Goal: Task Accomplishment & Management: Manage account settings

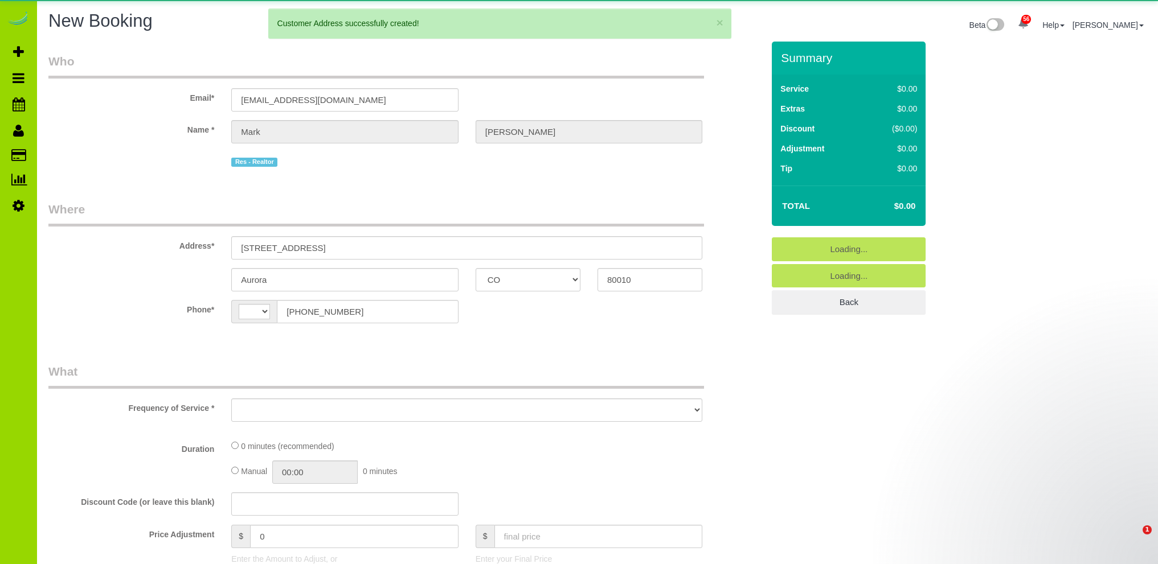
select select "CO"
select select "string:[GEOGRAPHIC_DATA]"
select select "object:12108"
select select "string:fspay-7b9b2bea-d41d-466f-8db2-0bc3e15a9365"
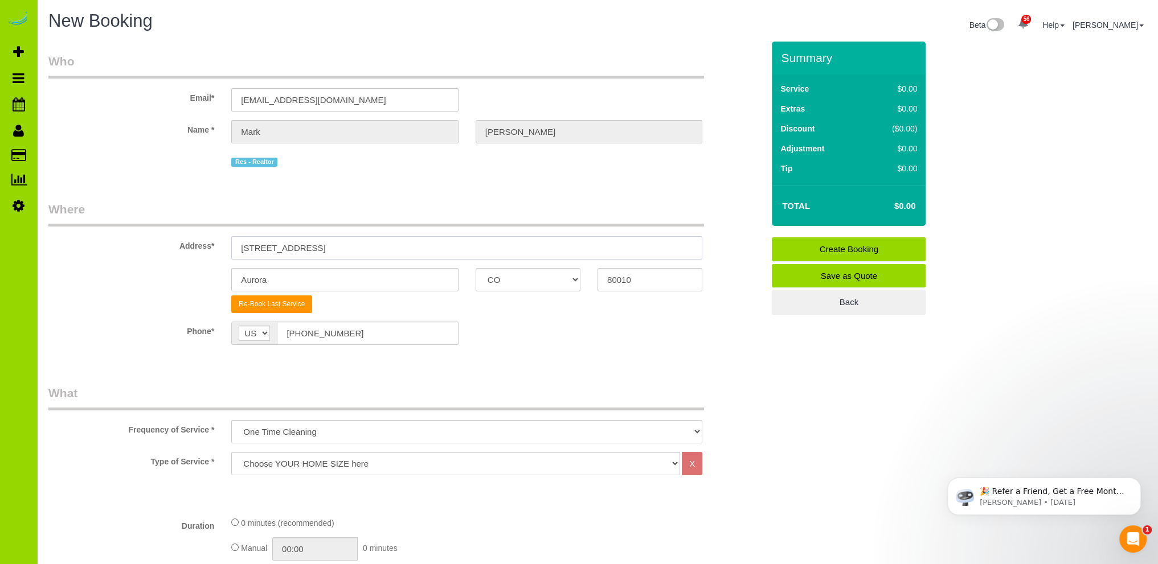
drag, startPoint x: 441, startPoint y: 245, endPoint x: 175, endPoint y: 237, distance: 266.1
click at [177, 239] on div "Address* 833 Havana St." at bounding box center [406, 230] width 732 height 59
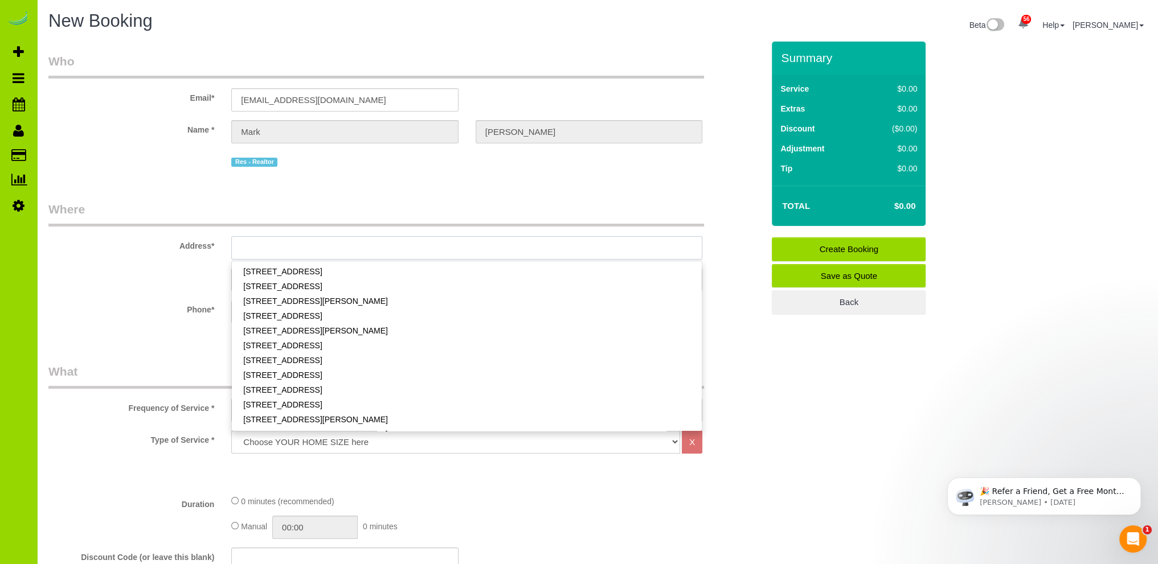
scroll to position [398, 0]
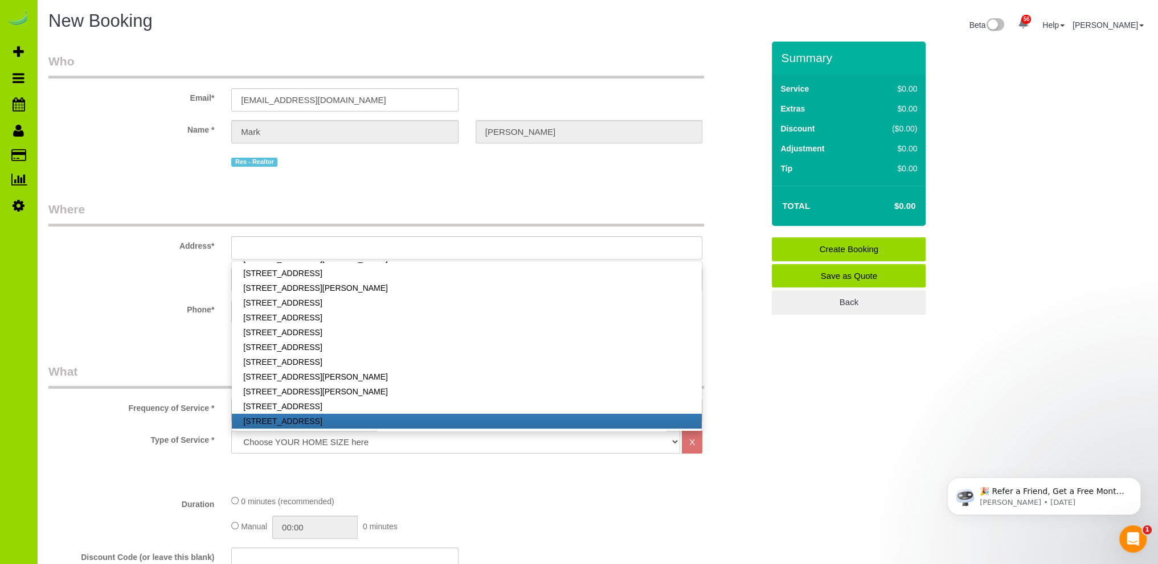
click at [280, 419] on link "[STREET_ADDRESS]" at bounding box center [467, 421] width 470 height 15
type input "[STREET_ADDRESS]"
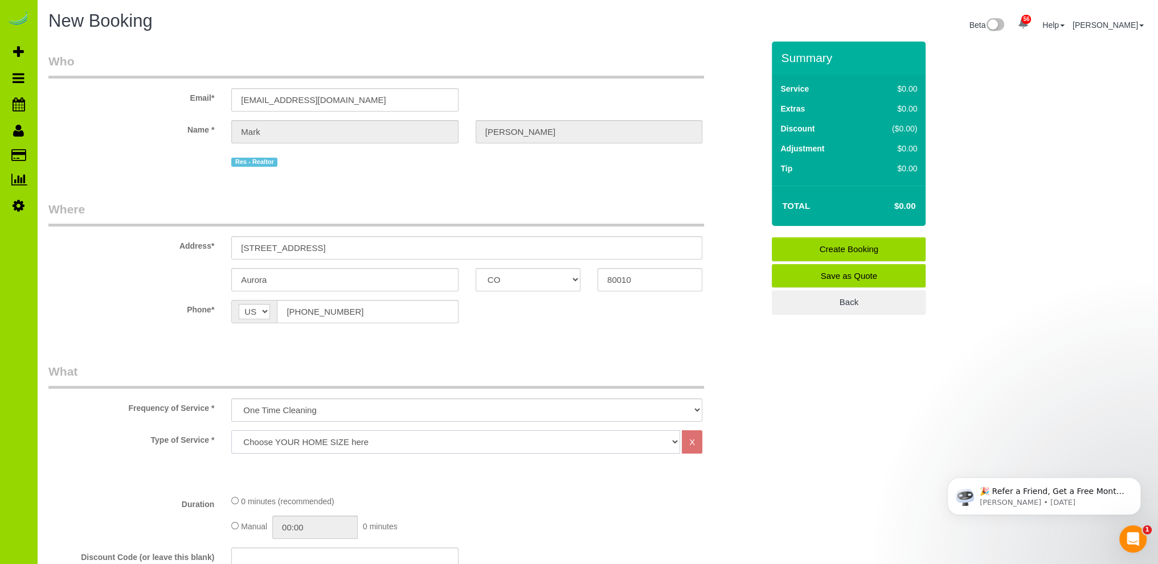
click at [328, 450] on select "Choose YOUR HOME SIZE here Hourly Cleaning 1 - 999 square feet 1,000 - 1,299 sq…" at bounding box center [455, 441] width 449 height 23
select select "34"
click at [231, 430] on select "Choose YOUR HOME SIZE here Hourly Cleaning 1 - 999 square feet 1,000 - 1,299 sq…" at bounding box center [455, 441] width 449 height 23
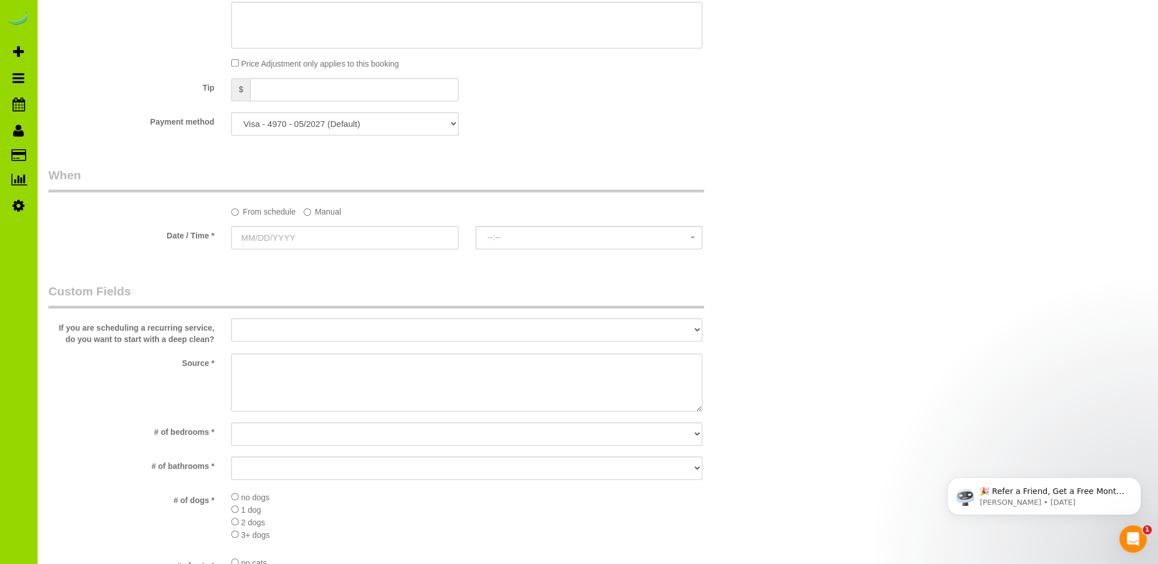
scroll to position [797, 0]
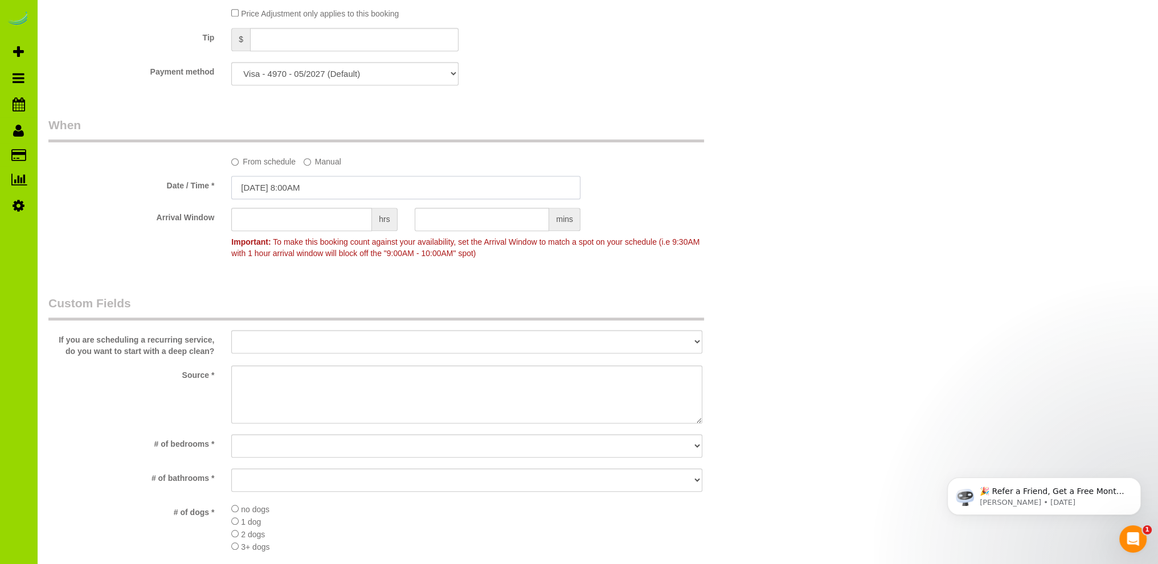
click at [292, 188] on input "09/14/2025 8:00AM" at bounding box center [405, 187] width 349 height 23
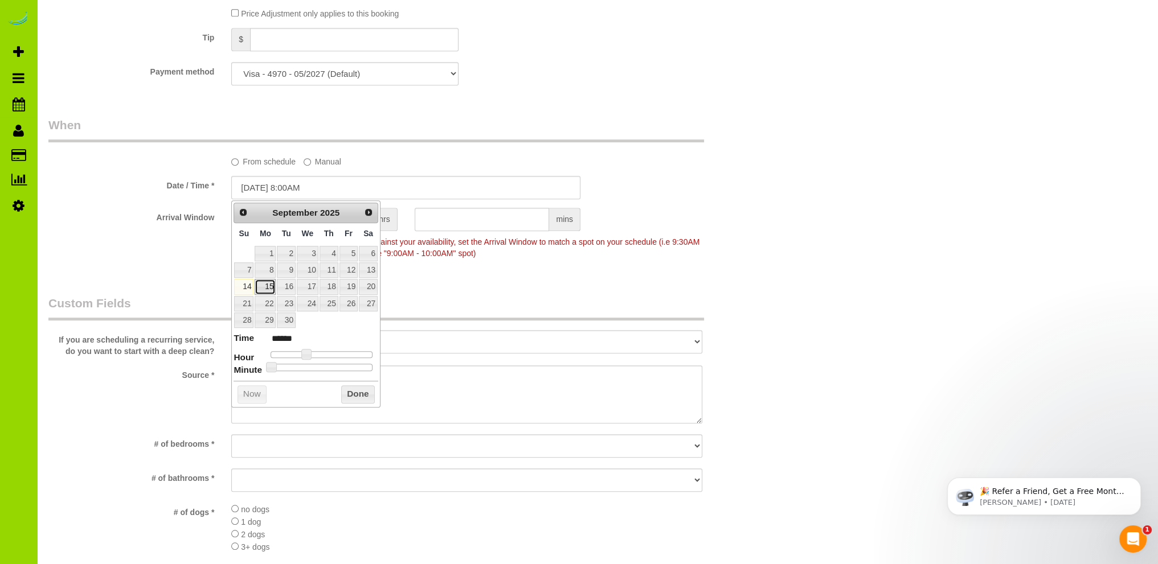
click at [268, 285] on link "15" at bounding box center [265, 286] width 21 height 15
type input "09/15/2025 9:00AM"
type input "******"
click at [313, 350] on span at bounding box center [310, 354] width 10 height 10
click at [360, 392] on button "Done" at bounding box center [358, 395] width 34 height 18
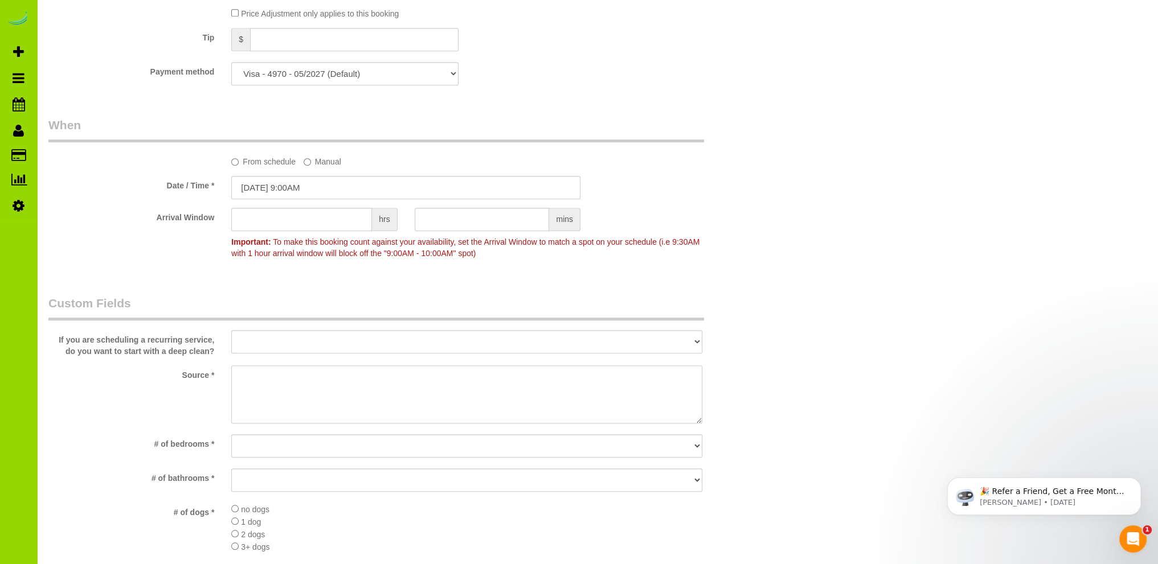
click at [270, 379] on textarea at bounding box center [466, 395] width 471 height 58
type textarea "Prev client"
drag, startPoint x: 268, startPoint y: 446, endPoint x: 269, endPoint y: 438, distance: 7.5
click at [268, 446] on select "No bedrooms 1 bedroom 2 bedrooms 3 bedrooms 4 bedrooms 5 bedrooms 6 bedrooms 7 …" at bounding box center [466, 445] width 471 height 23
select select "number:2"
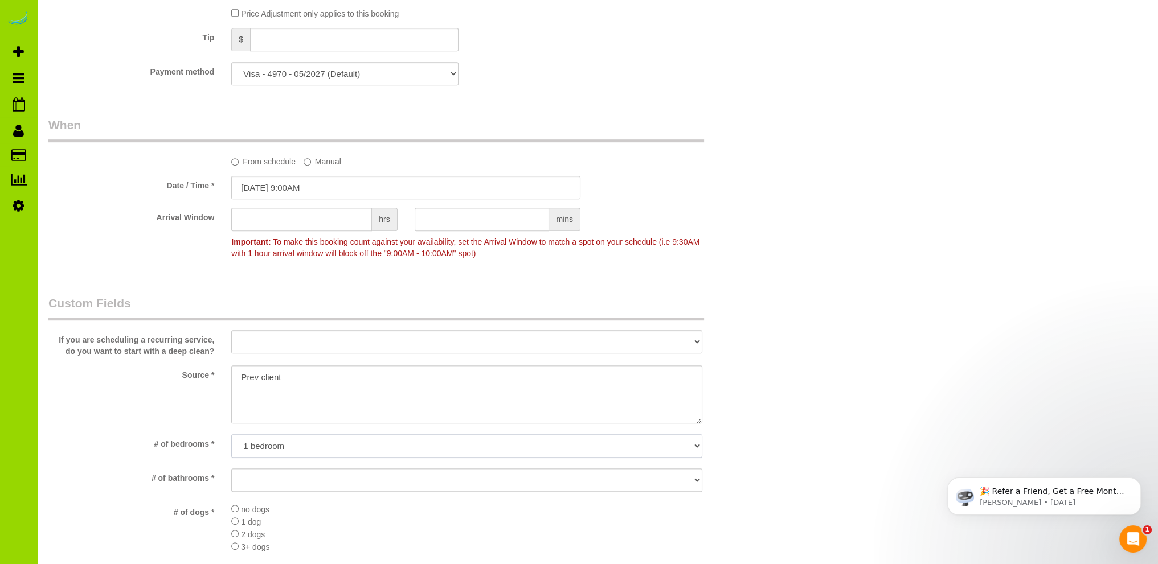
click at [231, 435] on select "No bedrooms 1 bedroom 2 bedrooms 3 bedrooms 4 bedrooms 5 bedrooms 6 bedrooms 7 …" at bounding box center [466, 445] width 471 height 23
click at [273, 479] on select "No bathrooms 1 bathrooms 1.5 bathrooms 2 bathrooms 2.5 bathrooms 3 bathrooms 3.…" at bounding box center [466, 480] width 471 height 23
select select "number:11"
click at [231, 469] on select "No bathrooms 1 bathrooms 1.5 bathrooms 2 bathrooms 2.5 bathrooms 3 bathrooms 3.…" at bounding box center [466, 480] width 471 height 23
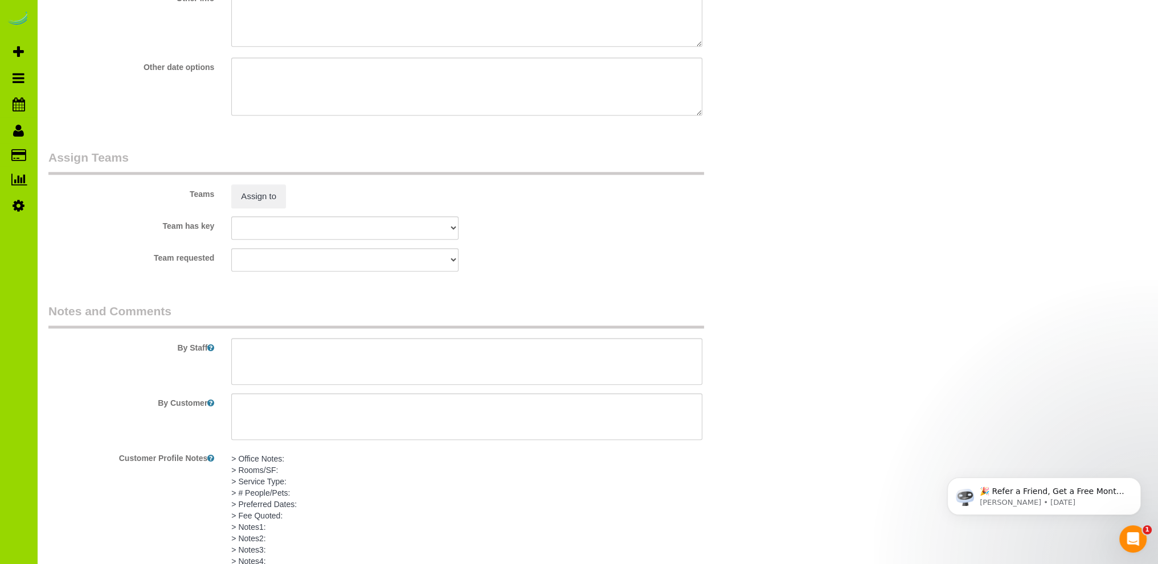
scroll to position [1594, 0]
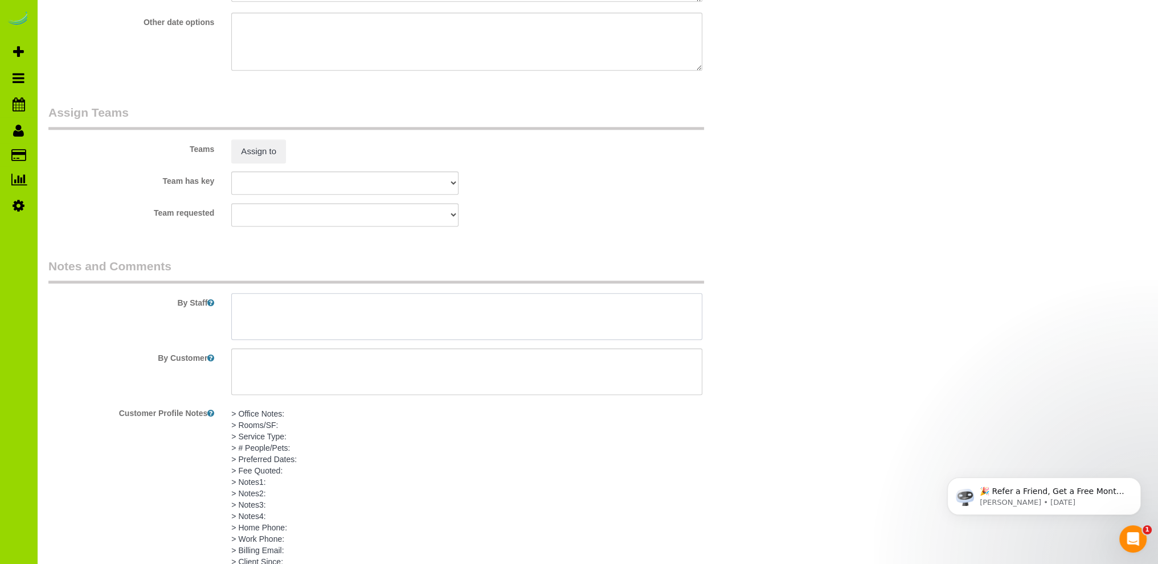
click at [278, 305] on textarea at bounding box center [466, 316] width 471 height 47
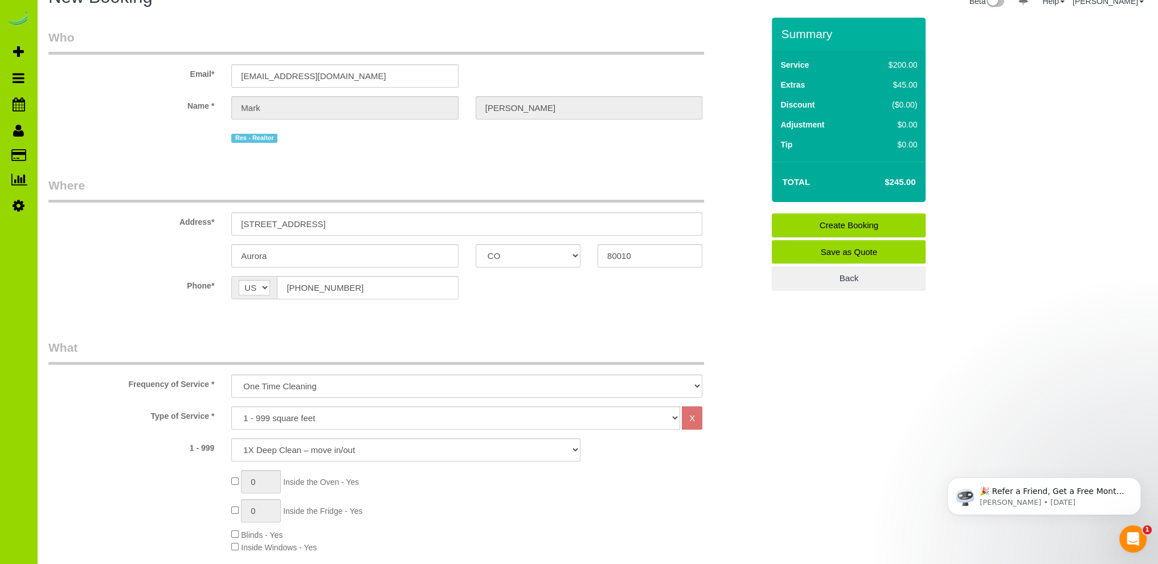
scroll to position [114, 0]
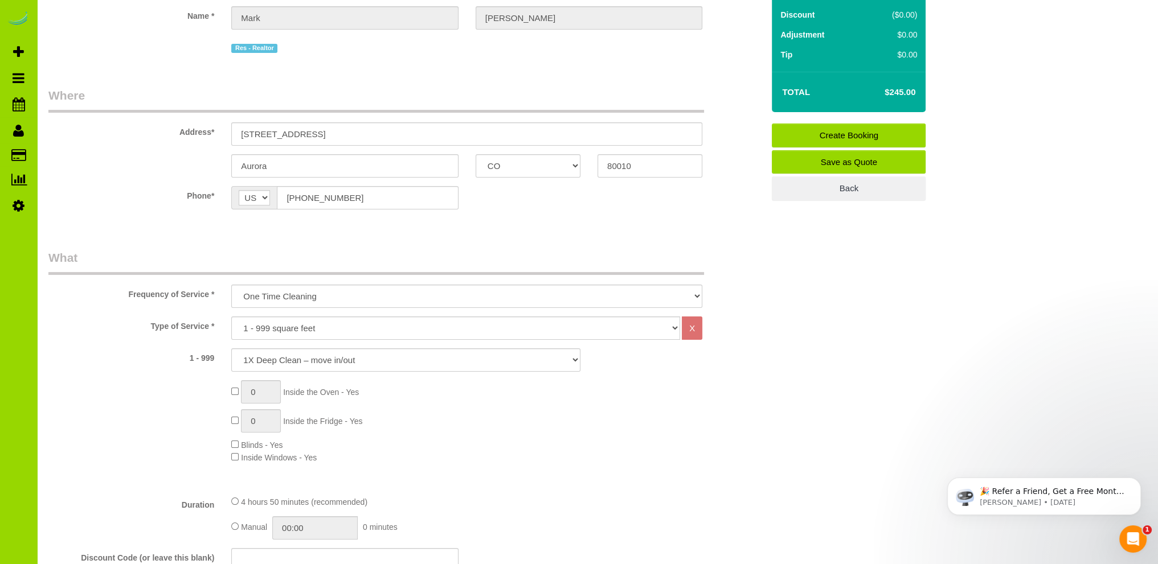
type textarea "- Est 5 hours. Lockbox: 1530 Thank you."
click at [290, 527] on input "04:50" at bounding box center [314, 527] width 85 height 23
type input "05:00"
click at [295, 513] on li "05:00" at bounding box center [302, 515] width 51 height 15
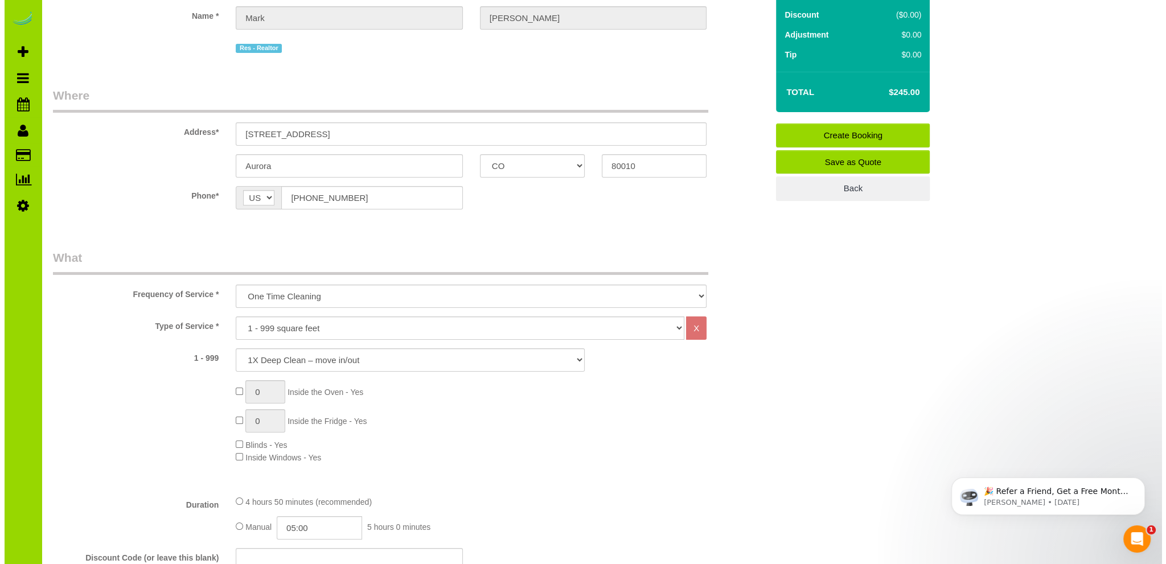
scroll to position [0, 0]
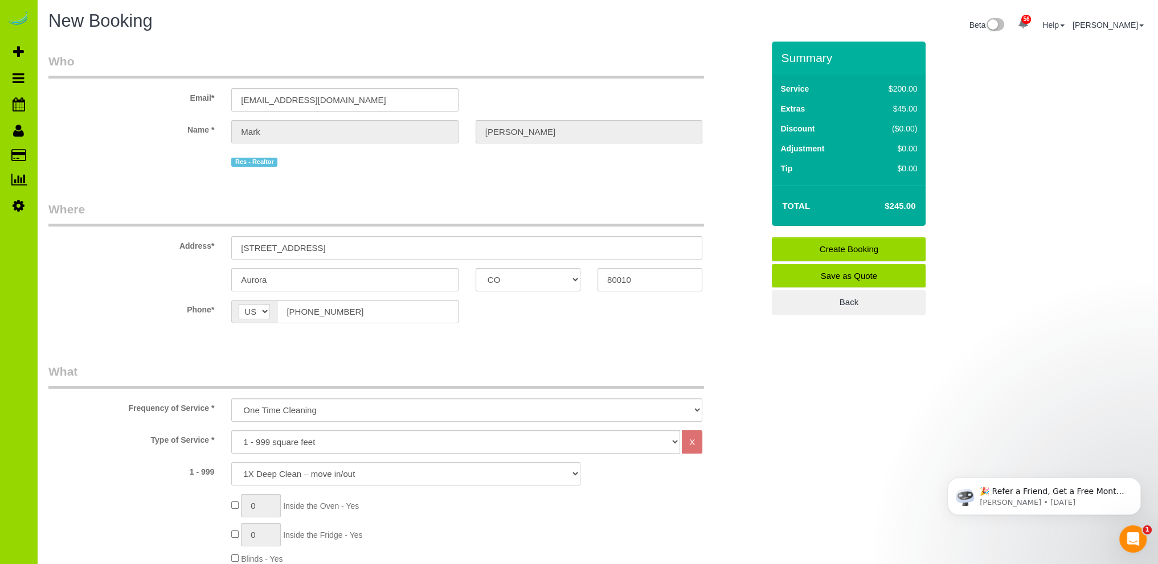
click at [850, 245] on link "Create Booking" at bounding box center [849, 249] width 154 height 24
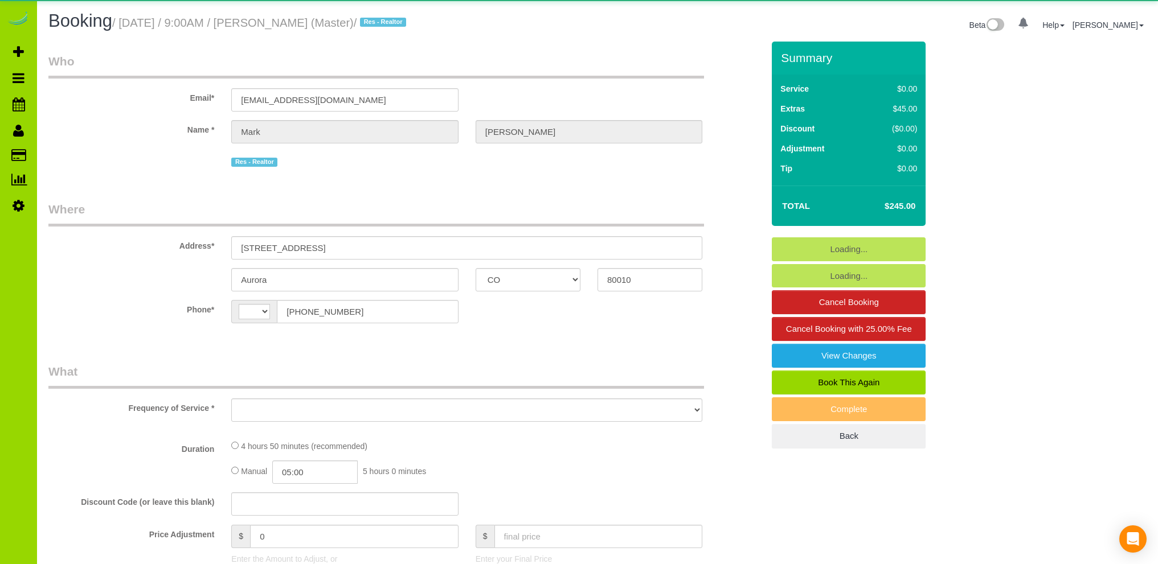
select select "CO"
select select "string:[GEOGRAPHIC_DATA]"
select select "string:fspay-7b9b2bea-d41d-466f-8db2-0bc3e15a9365"
select select "number:2"
select select "number:11"
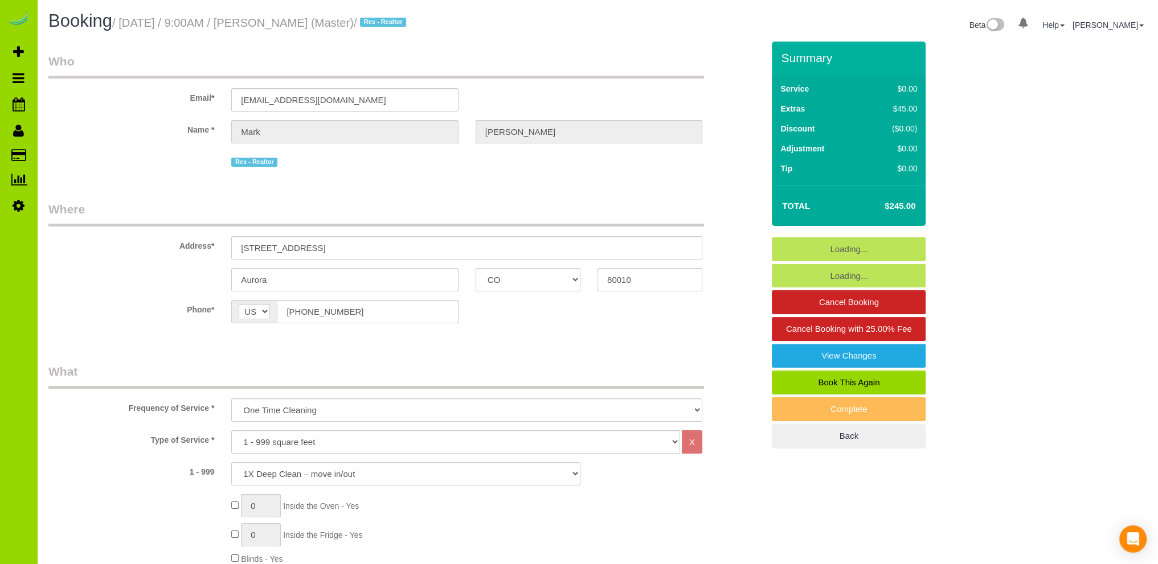
select select "object:1220"
select select "spot1"
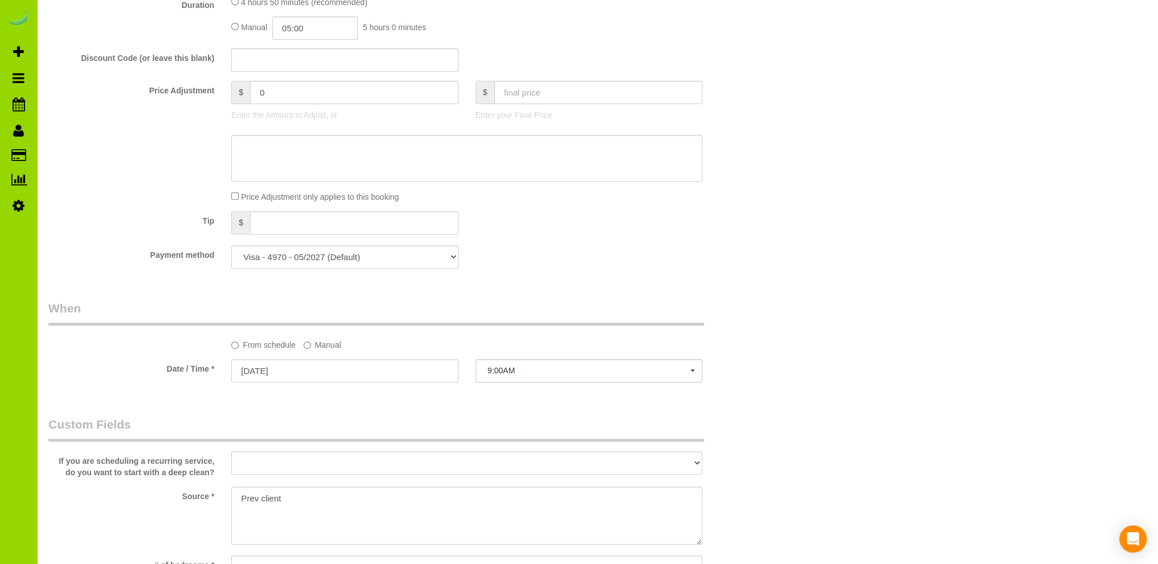
scroll to position [456, 0]
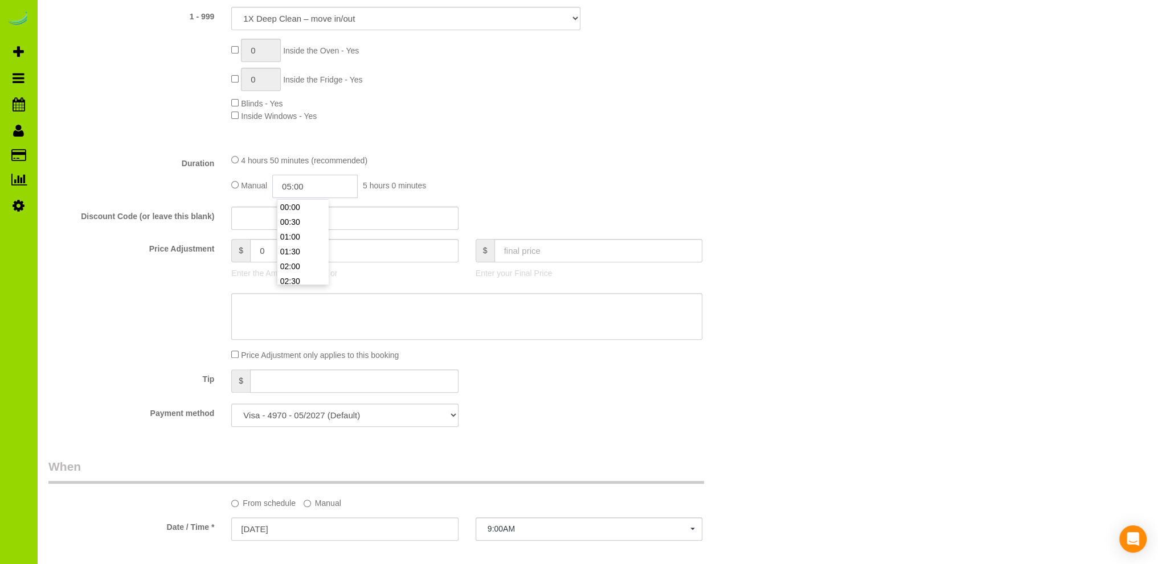
click at [293, 188] on input "05:00" at bounding box center [314, 186] width 85 height 23
type input "02:30"
click at [297, 235] on li "02:30" at bounding box center [302, 239] width 51 height 15
select select "spot6"
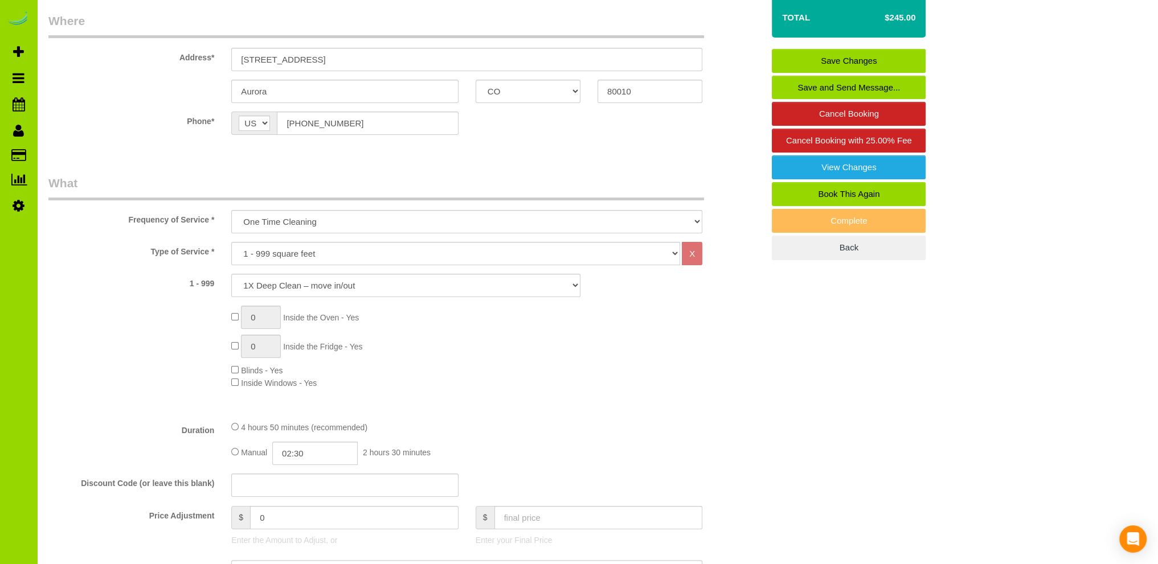
scroll to position [0, 0]
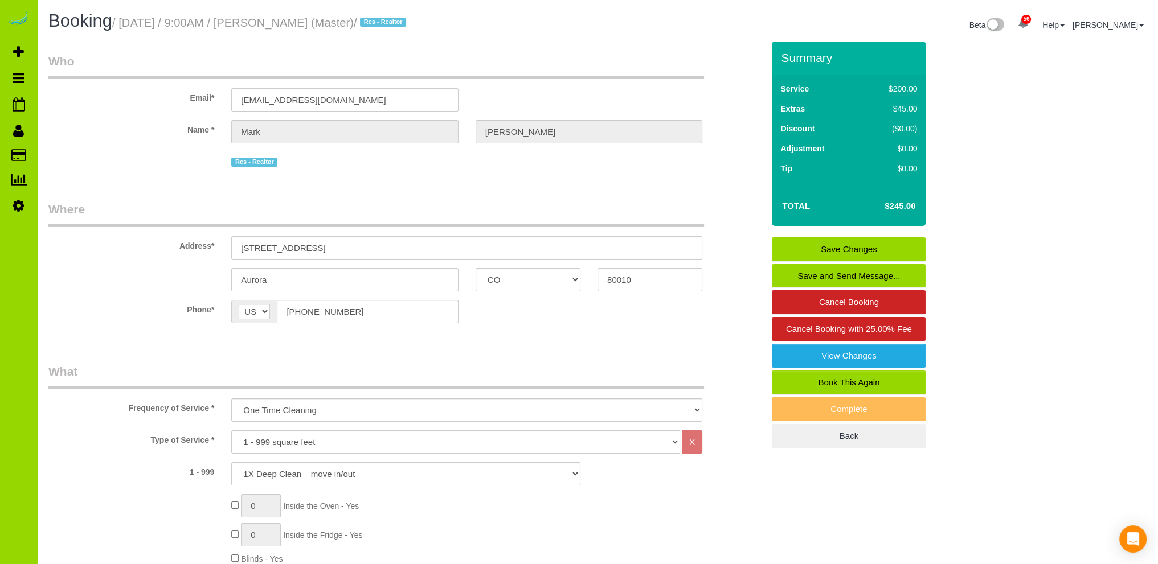
click at [838, 245] on link "Save Changes" at bounding box center [849, 249] width 154 height 24
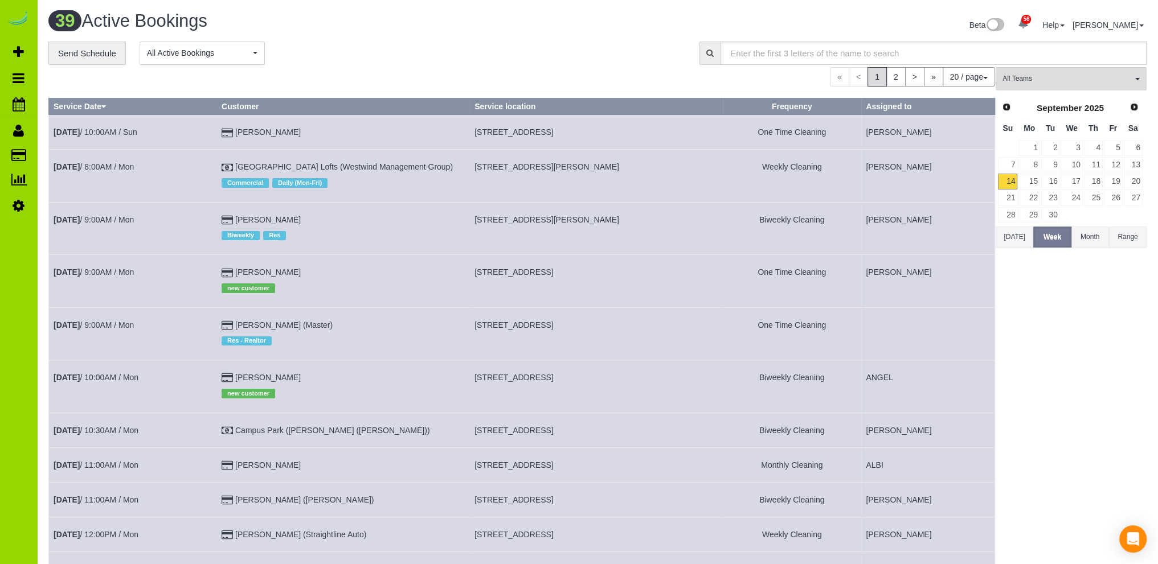
click at [323, 47] on div "**********" at bounding box center [364, 54] width 633 height 24
